Goal: Task Accomplishment & Management: Complete application form

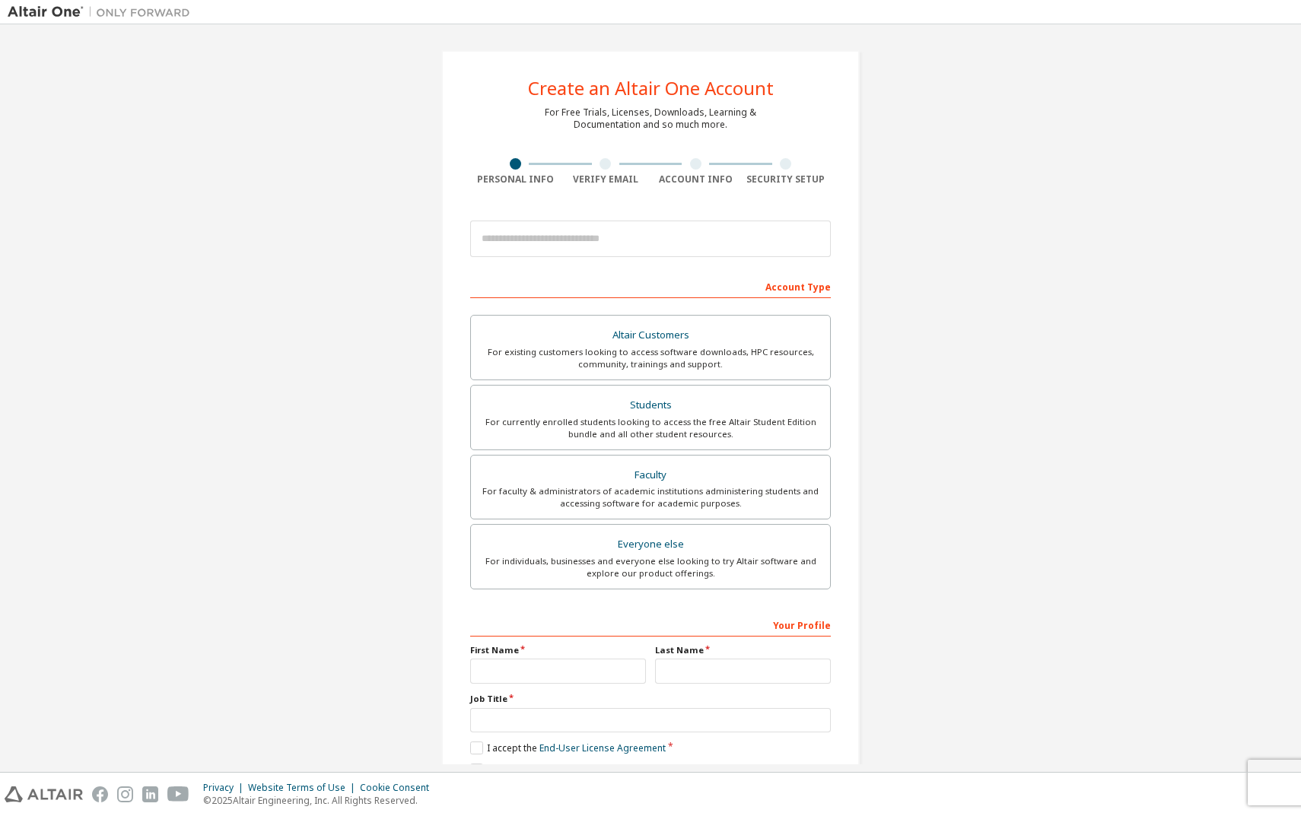
scroll to position [73, 0]
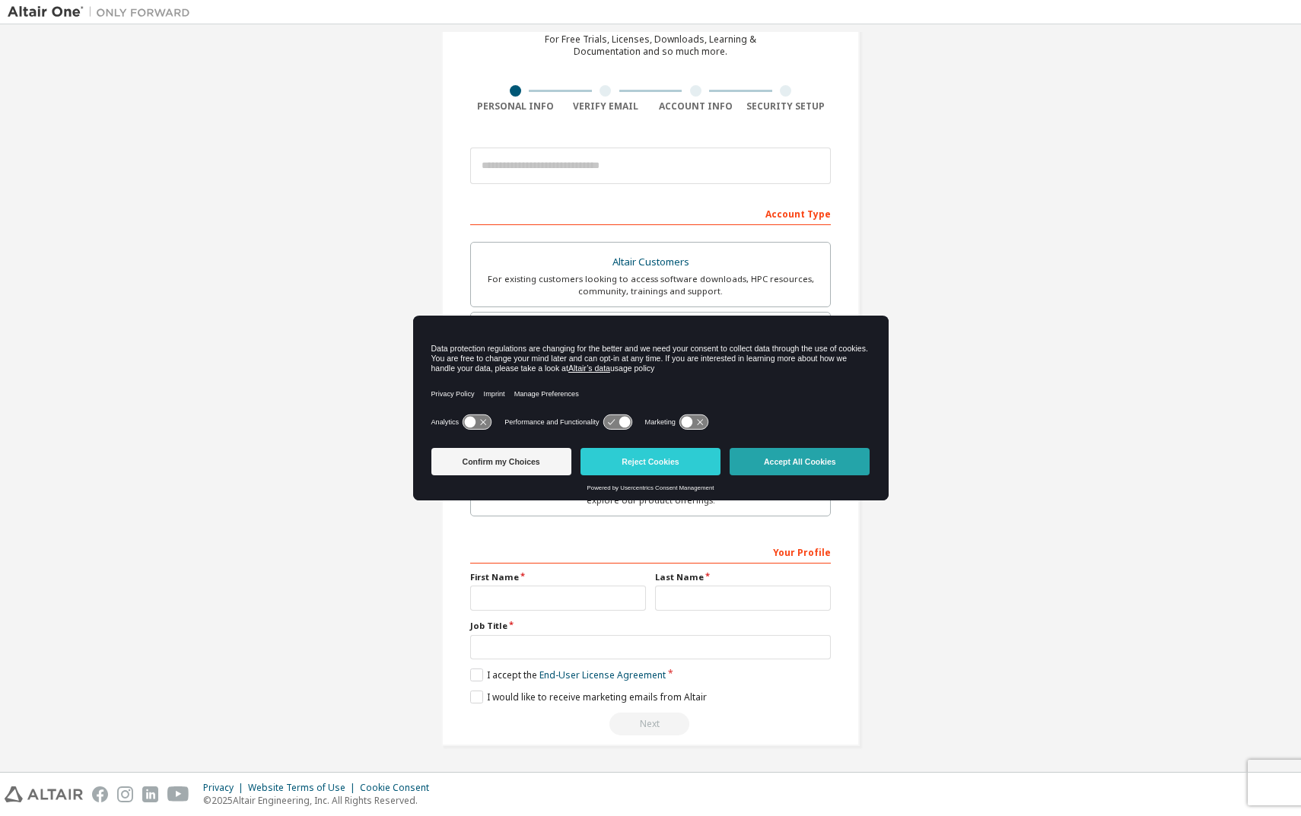
click at [769, 462] on button "Accept All Cookies" at bounding box center [799, 461] width 140 height 27
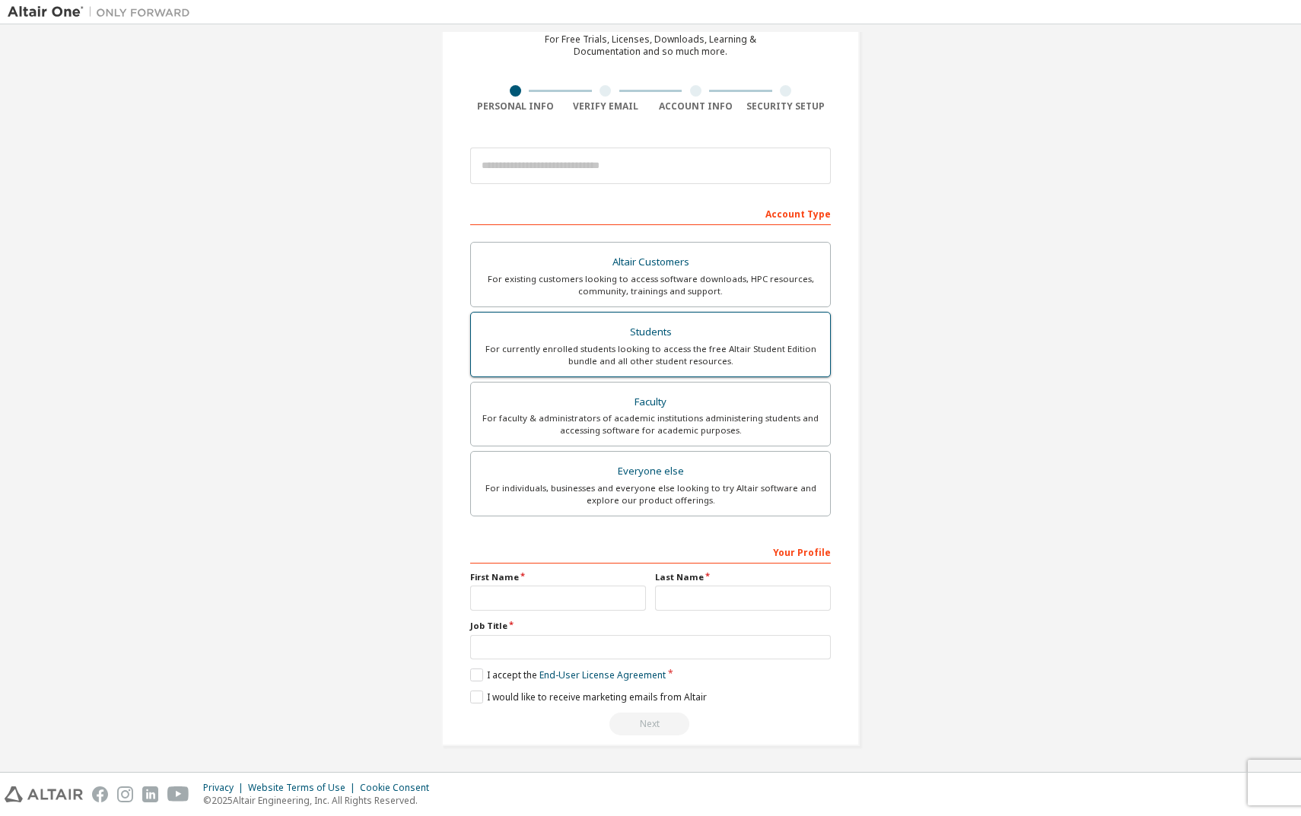
click at [695, 329] on div "Students" at bounding box center [650, 332] width 341 height 21
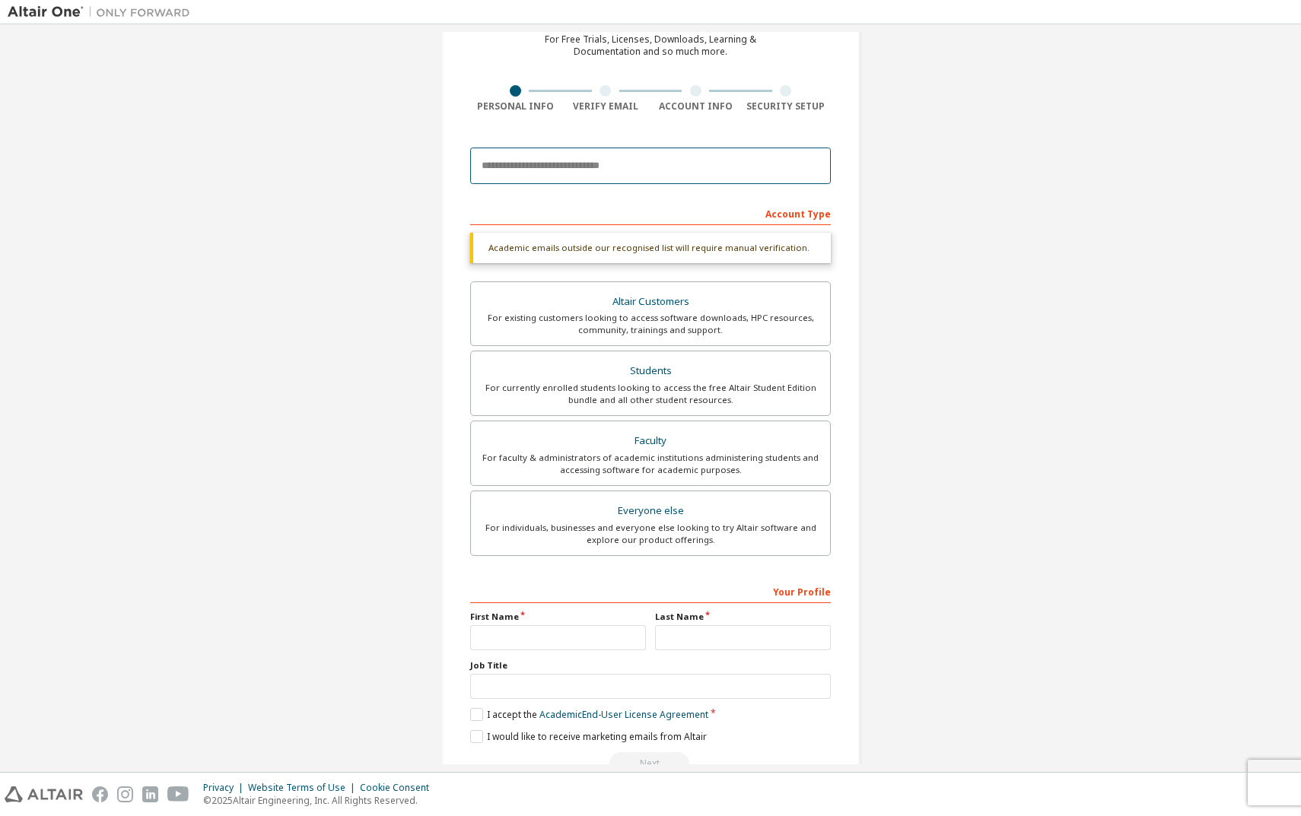
click at [621, 168] on input "email" at bounding box center [650, 166] width 361 height 37
type input "**********"
click at [563, 633] on input "text" at bounding box center [558, 637] width 176 height 25
type input "**********"
type input "********"
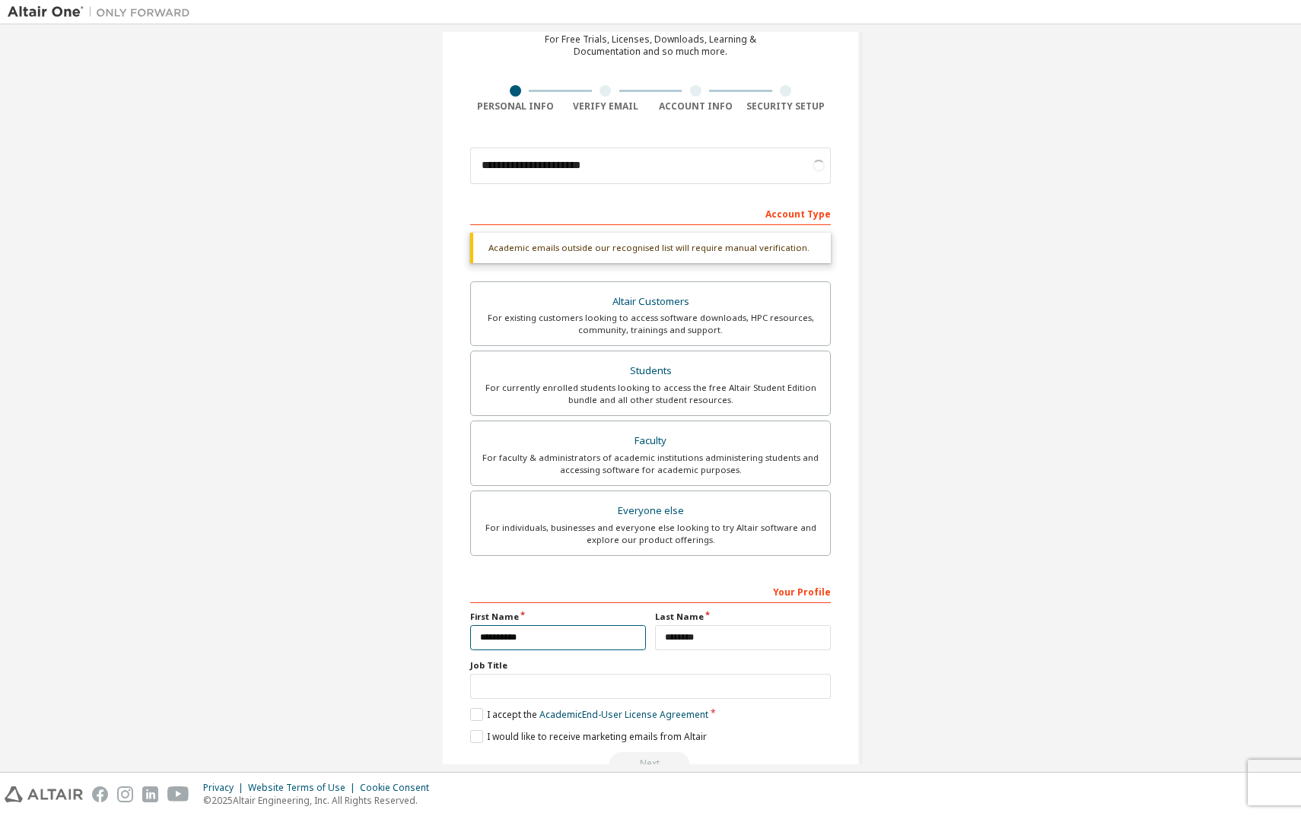
scroll to position [113, 0]
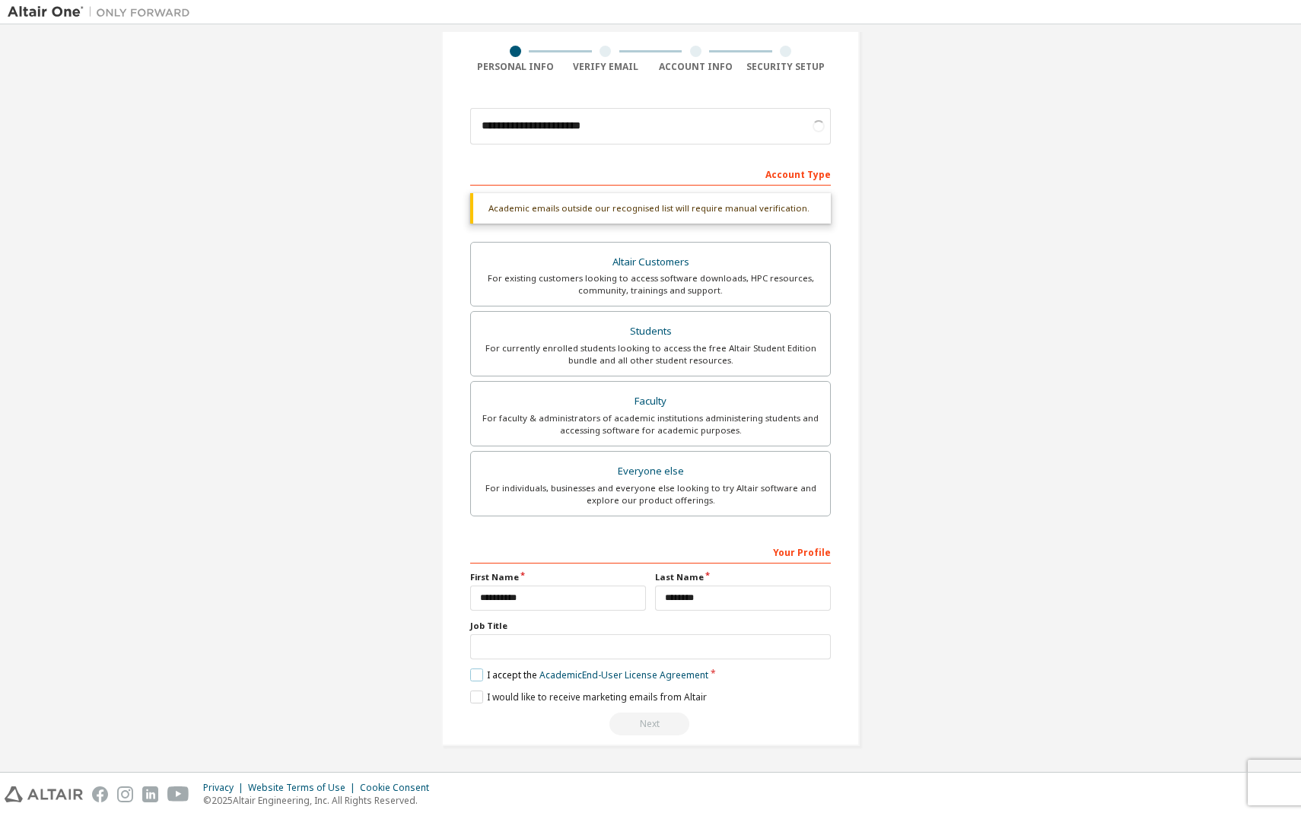
click at [478, 674] on label "I accept the Academic End-User License Agreement" at bounding box center [589, 675] width 238 height 13
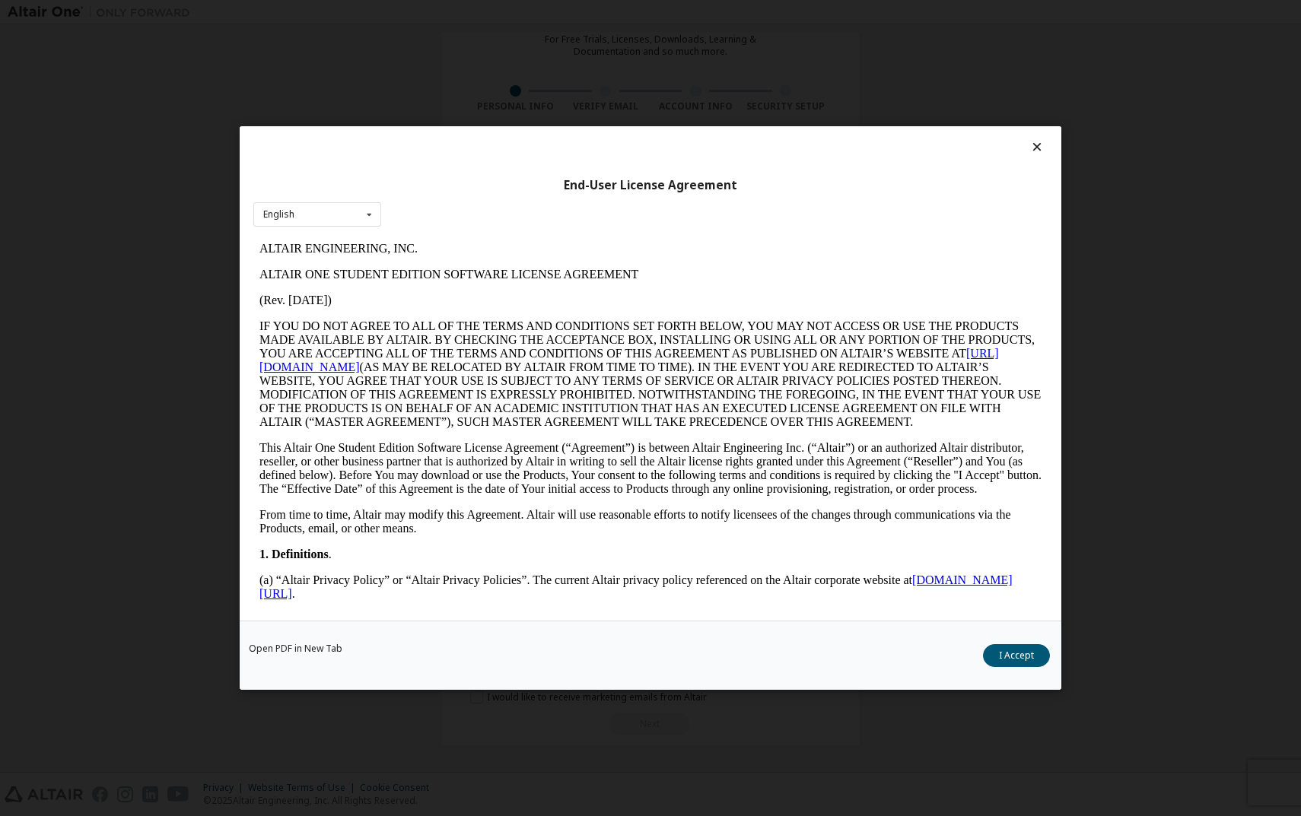
scroll to position [0, 0]
click at [1032, 653] on button "I Accept" at bounding box center [1016, 655] width 67 height 23
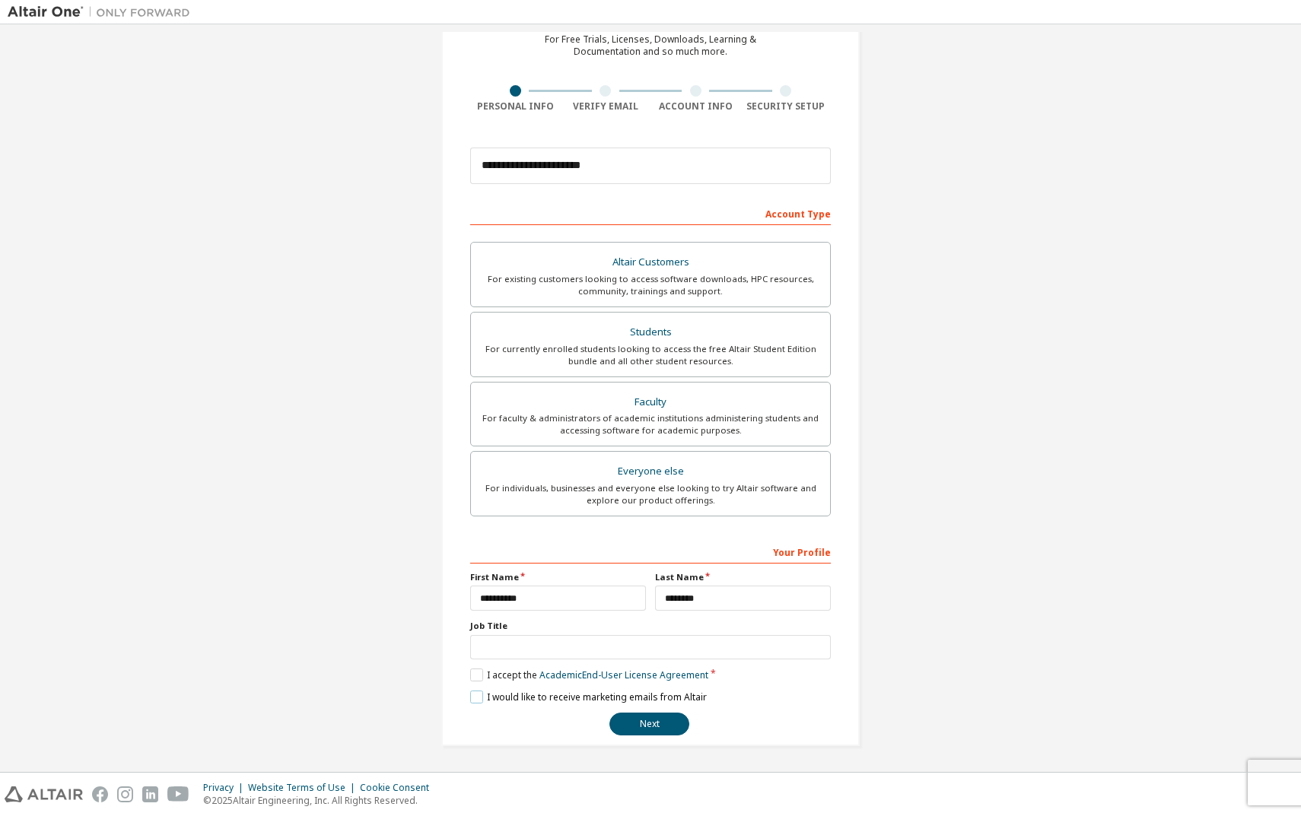
click at [473, 692] on label "I would like to receive marketing emails from Altair" at bounding box center [588, 697] width 237 height 13
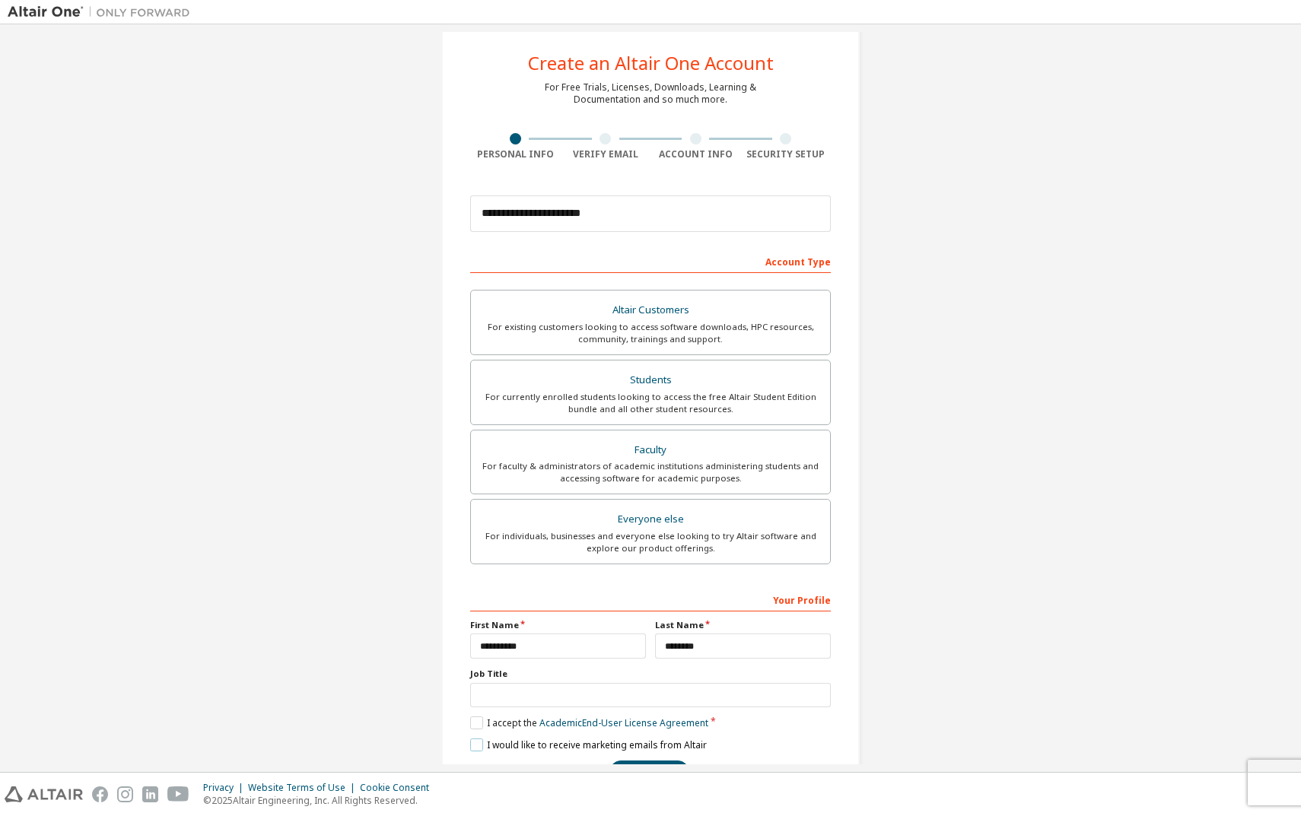
scroll to position [73, 0]
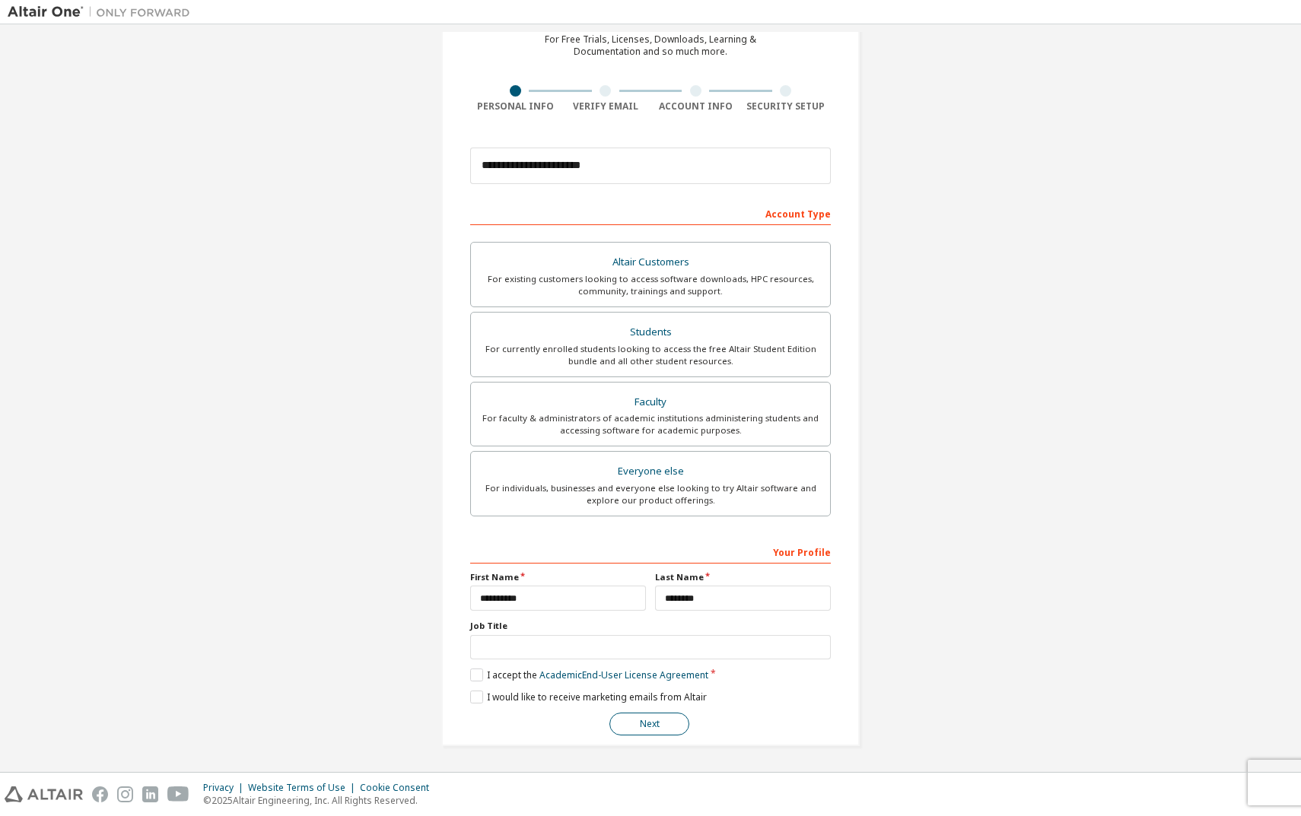
click at [656, 729] on button "Next" at bounding box center [649, 724] width 80 height 23
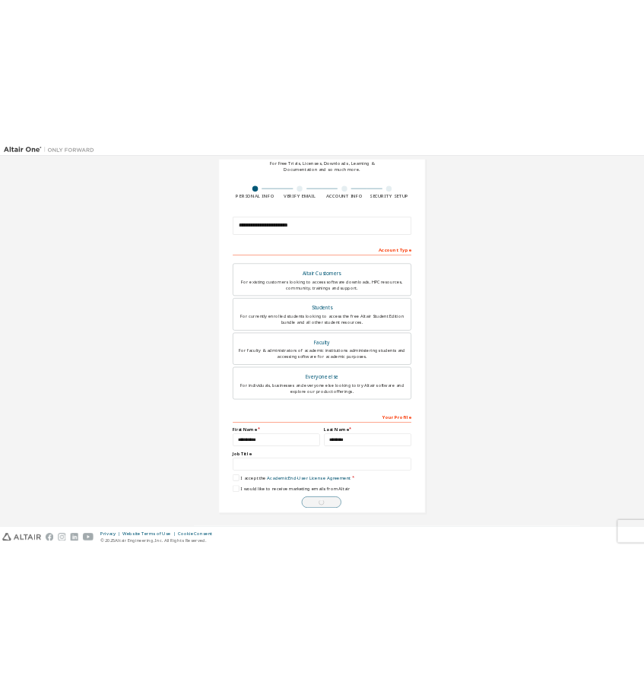
scroll to position [0, 0]
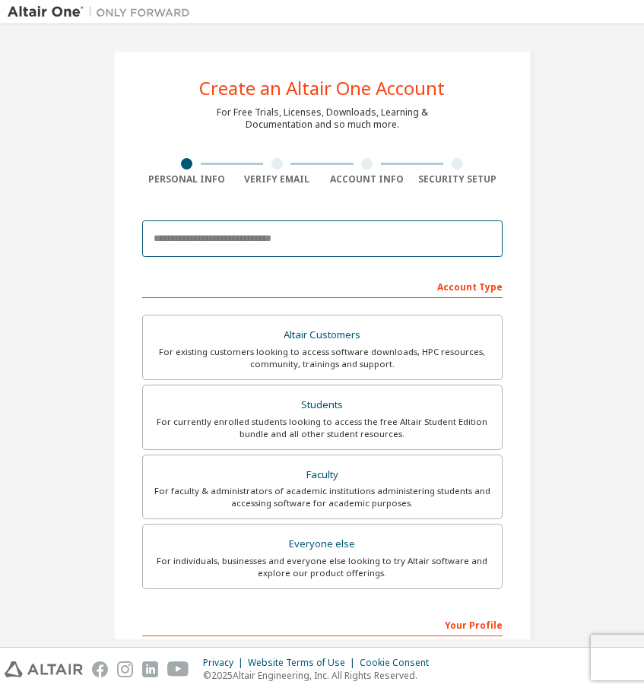
click at [284, 243] on input "email" at bounding box center [322, 239] width 361 height 37
type input "**********"
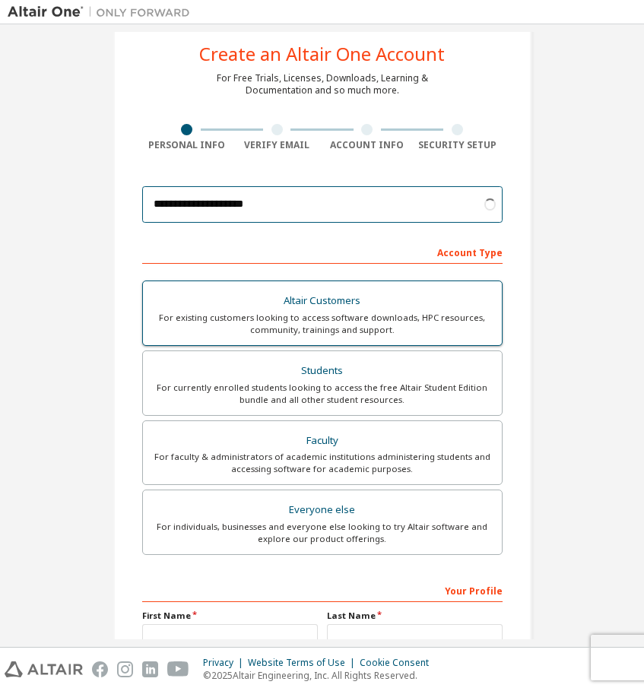
scroll to position [35, 0]
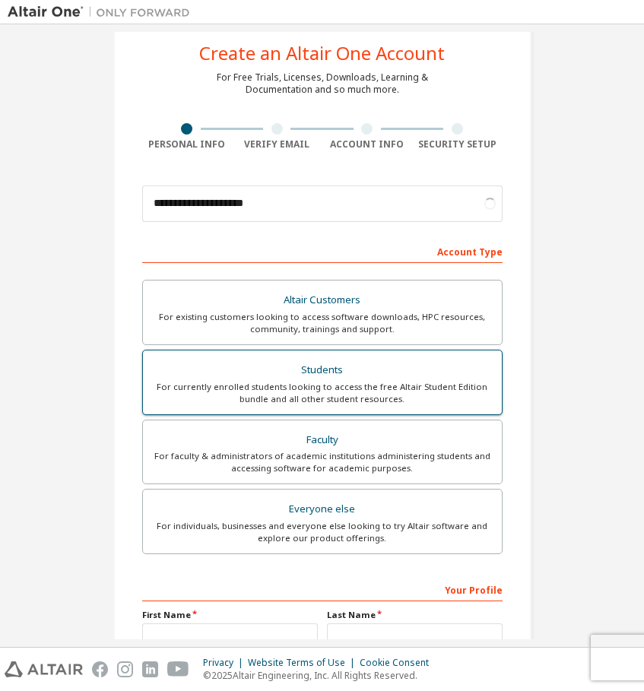
click at [303, 376] on div "Students" at bounding box center [322, 370] width 341 height 21
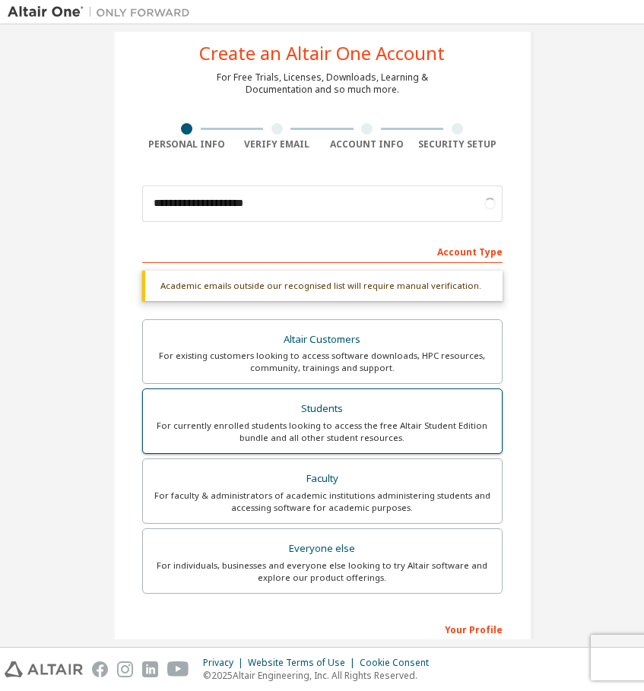
scroll to position [237, 0]
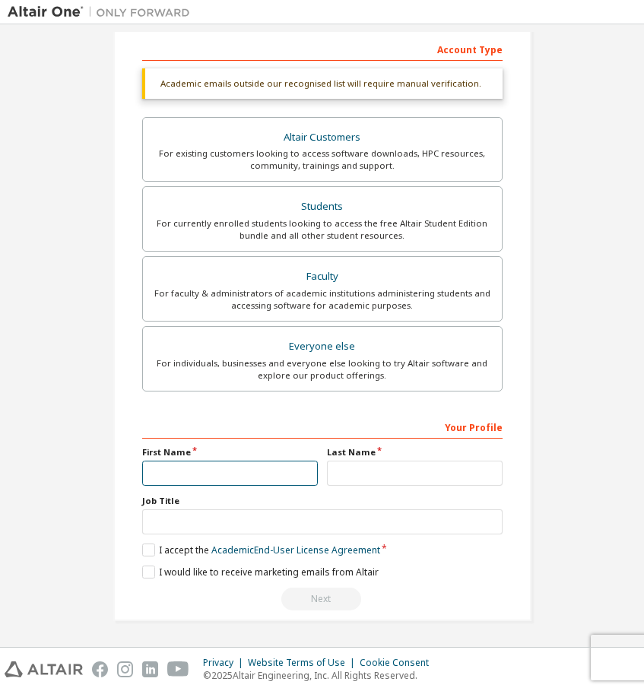
click at [256, 472] on input "text" at bounding box center [230, 473] width 176 height 25
type input "**********"
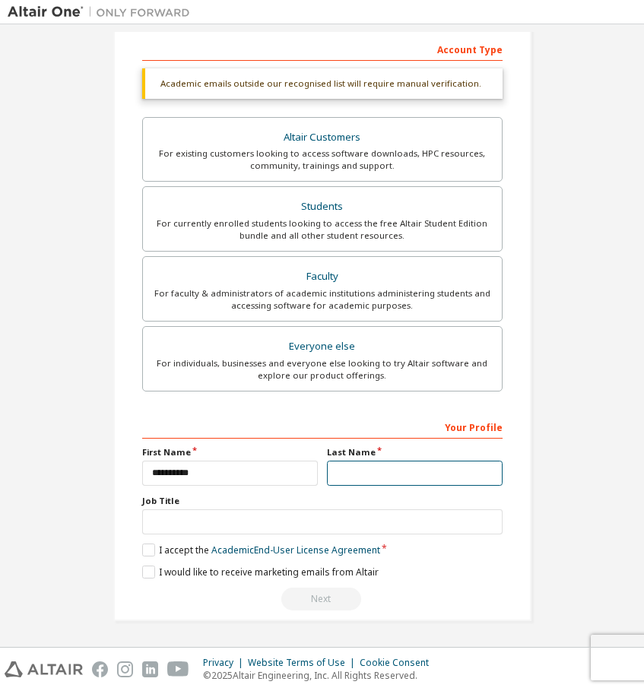
type input "********"
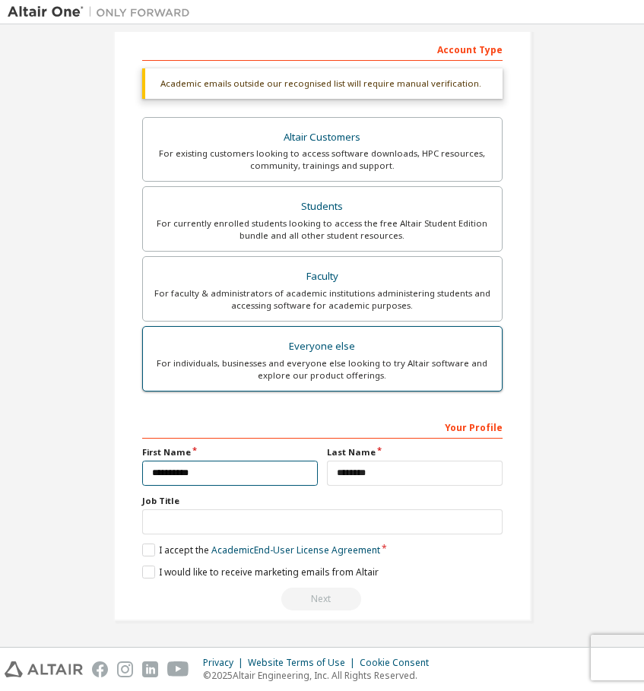
scroll to position [198, 0]
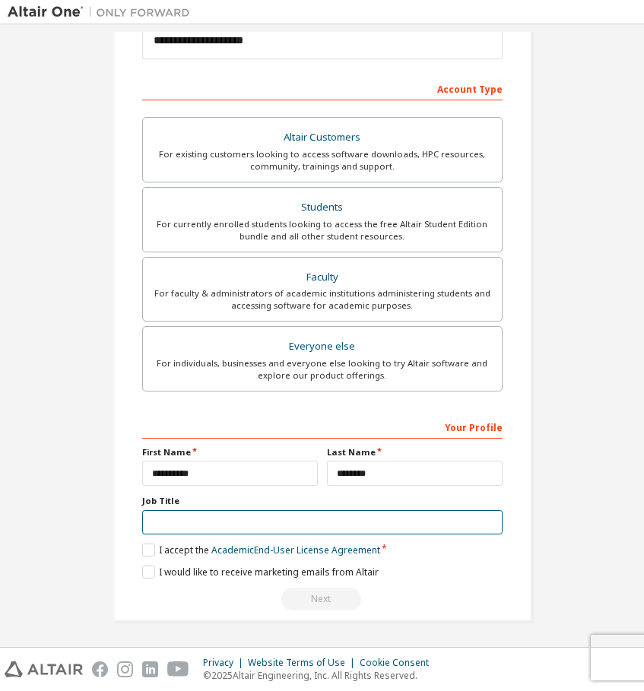
click at [187, 531] on input "text" at bounding box center [322, 522] width 361 height 25
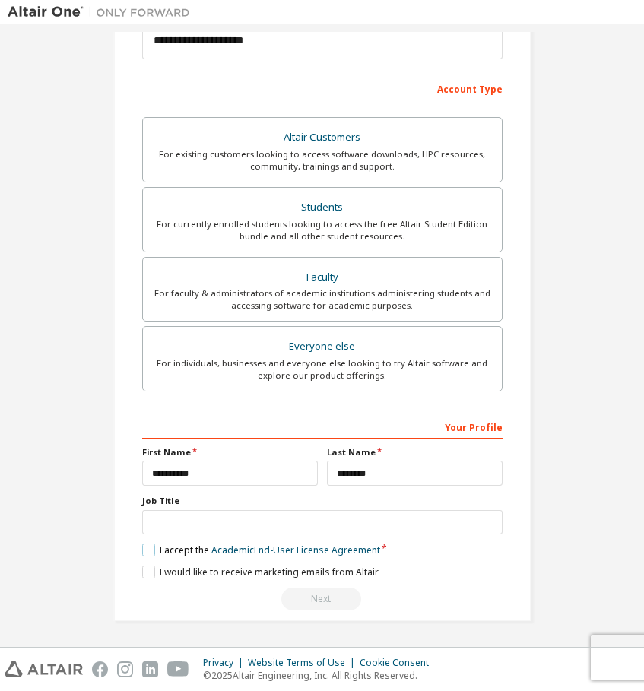
click at [151, 545] on label "I accept the Academic End-User License Agreement" at bounding box center [261, 550] width 238 height 13
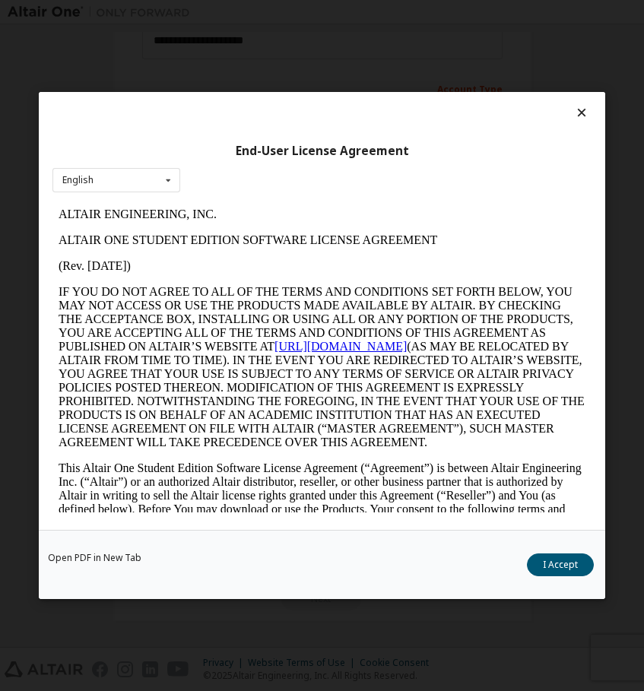
scroll to position [0, 0]
click at [550, 563] on button "I Accept" at bounding box center [560, 565] width 67 height 23
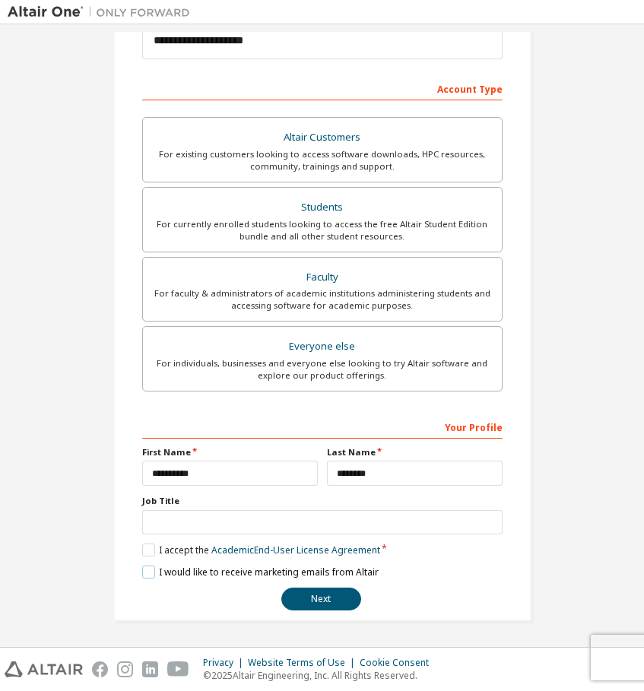
click at [147, 573] on label "I would like to receive marketing emails from Altair" at bounding box center [260, 572] width 237 height 13
click at [293, 604] on button "Next" at bounding box center [321, 599] width 80 height 23
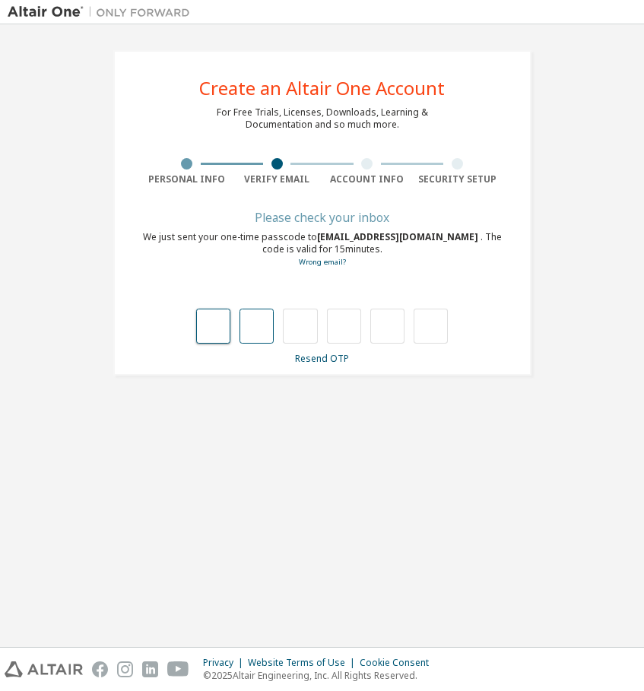
type input "*"
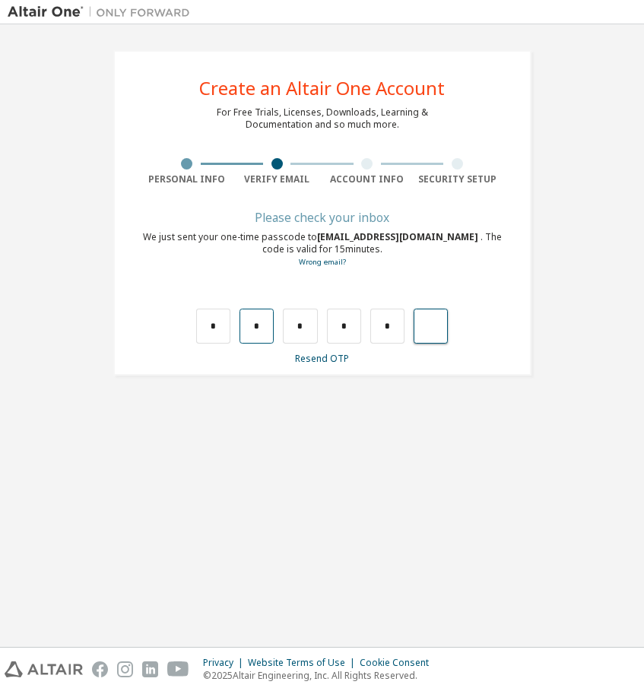
type input "*"
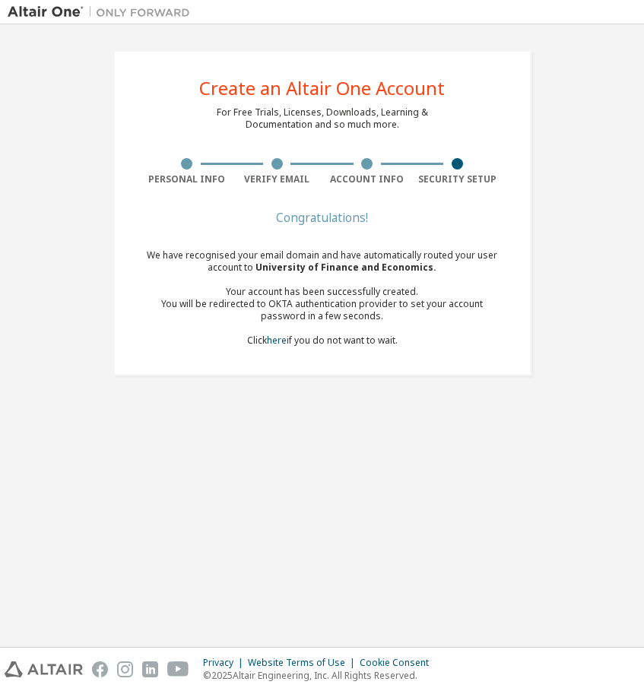
click at [305, 434] on div "Create an Altair One Account For Free Trials, Licenses, Downloads, Learning & D…" at bounding box center [322, 336] width 629 height 608
